Goal: Navigation & Orientation: Find specific page/section

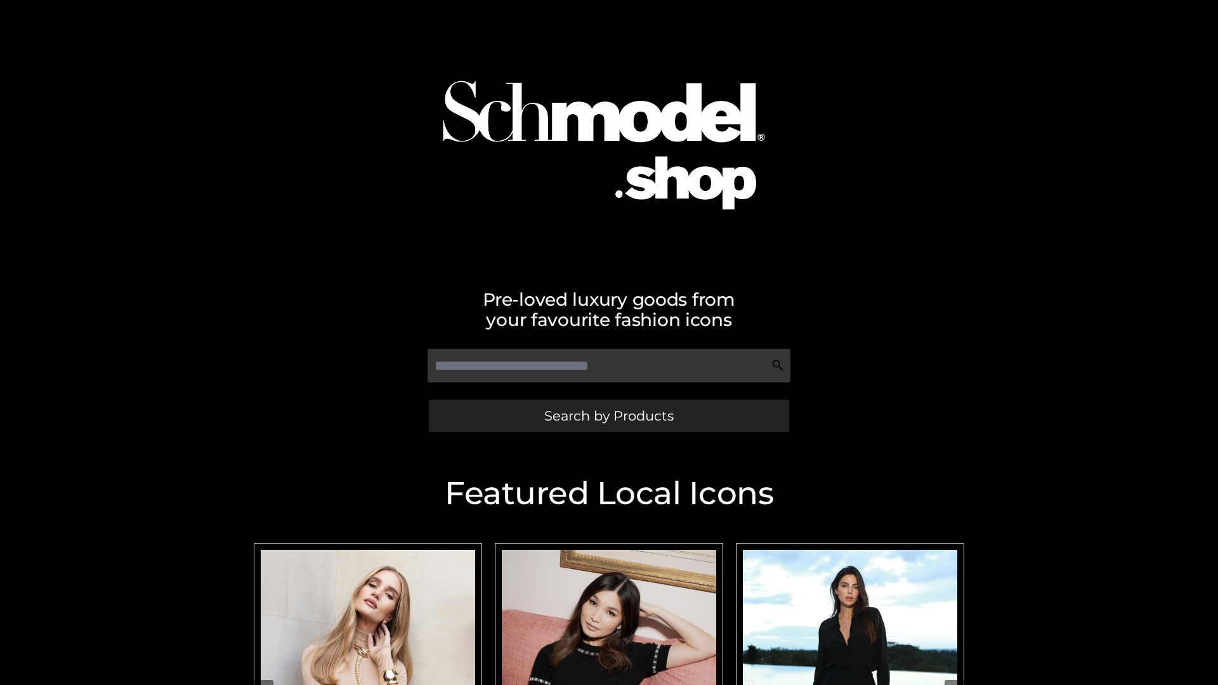
click at [608, 416] on span "Search by Products" at bounding box center [608, 415] width 129 height 13
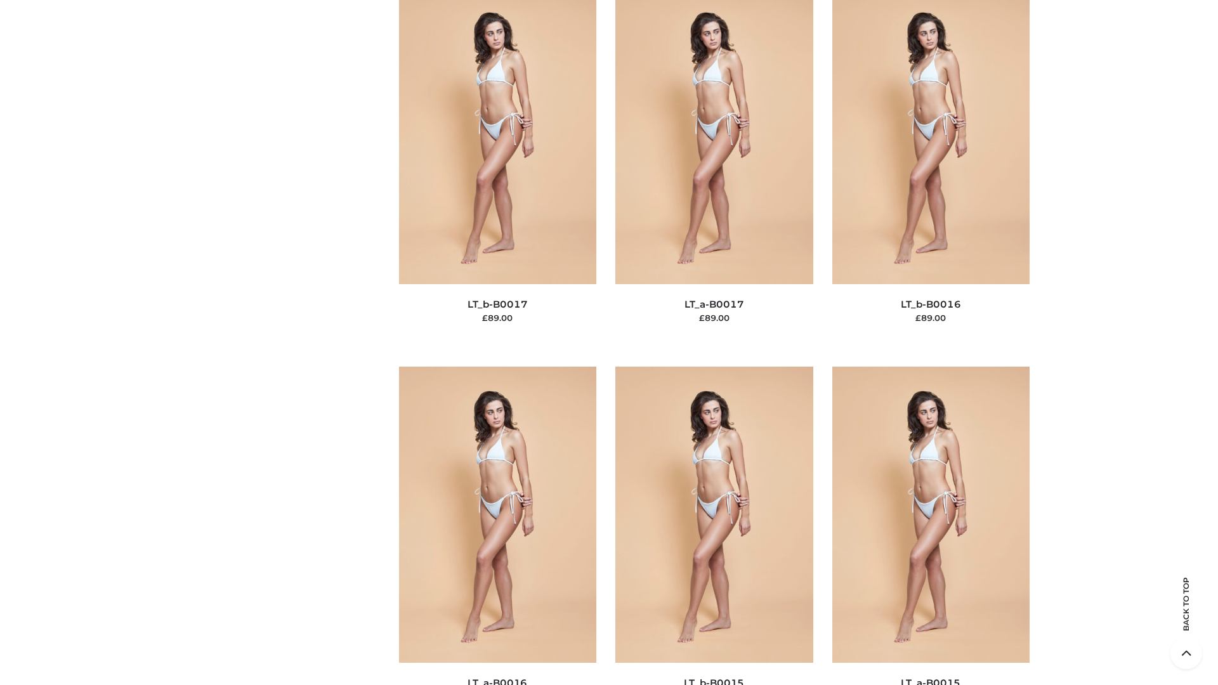
scroll to position [4169, 0]
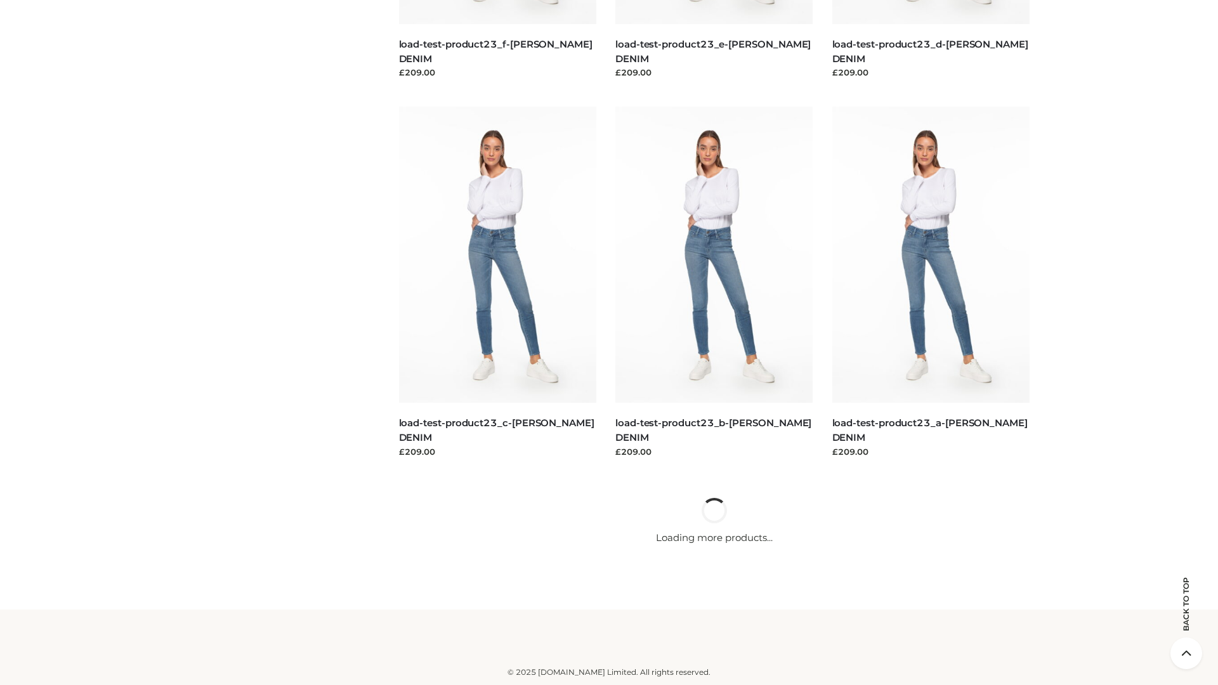
scroll to position [1113, 0]
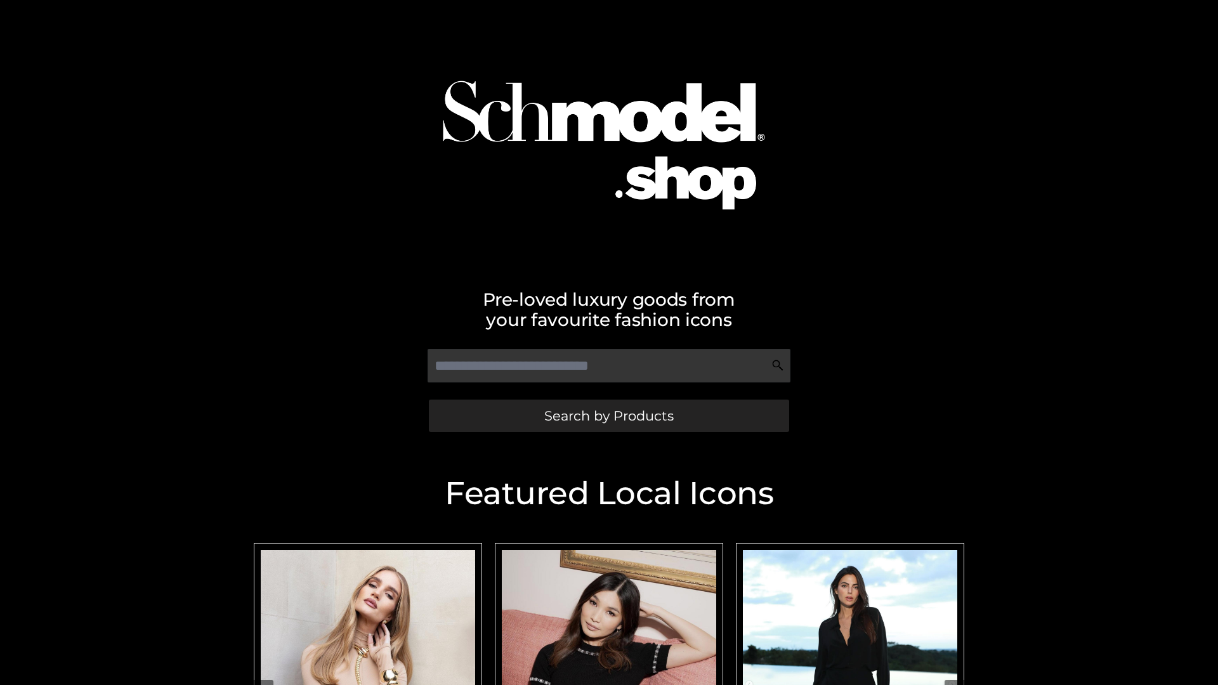
click at [608, 416] on span "Search by Products" at bounding box center [608, 415] width 129 height 13
